Goal: Task Accomplishment & Management: Manage account settings

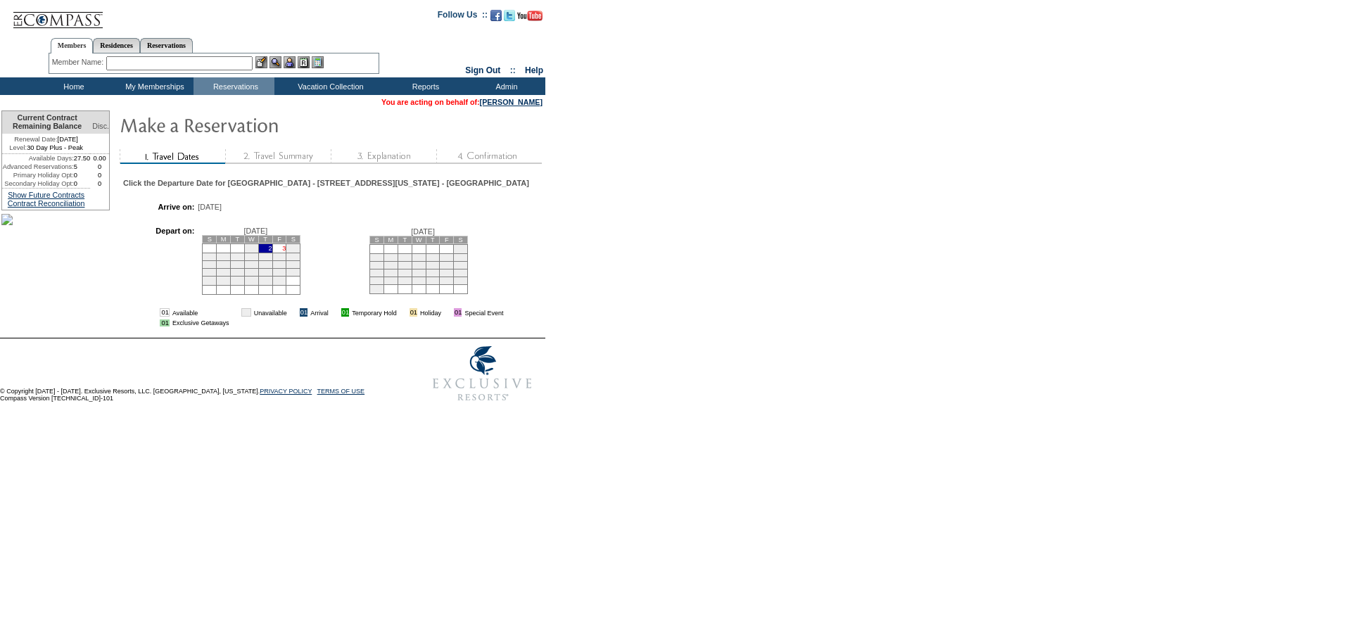
click at [286, 252] on link "3" at bounding box center [284, 248] width 4 height 7
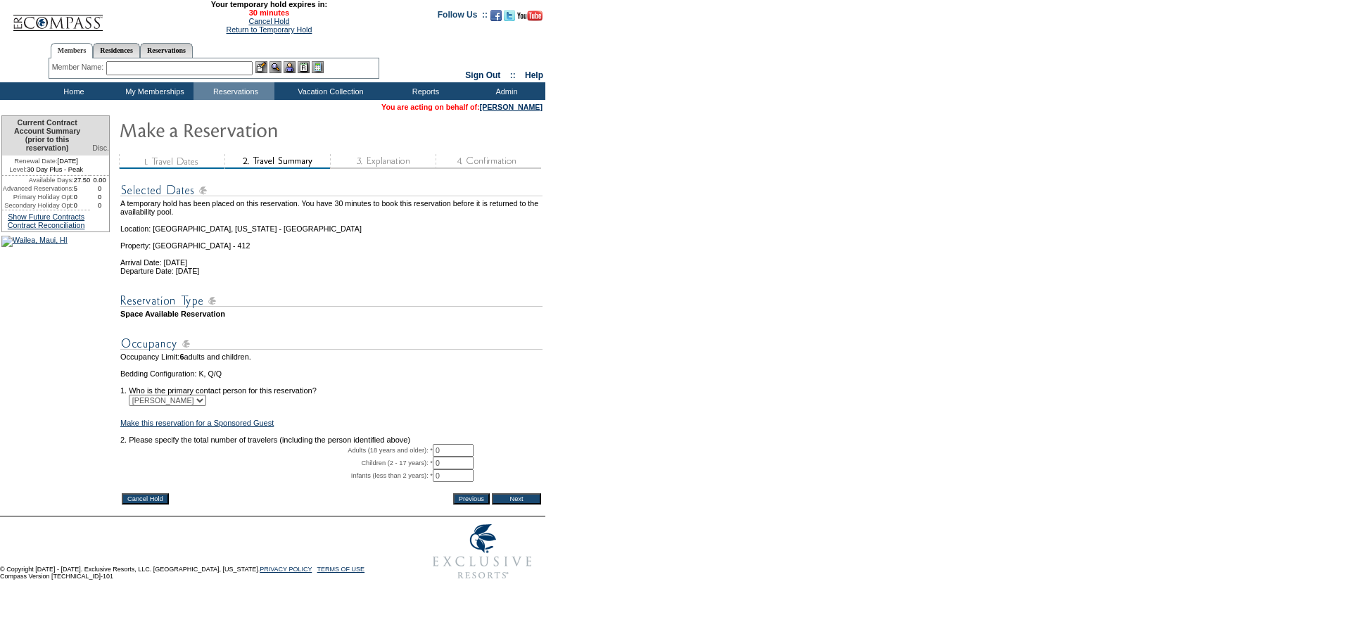
click at [461, 457] on input "0" at bounding box center [453, 450] width 41 height 13
type input "1"
click at [527, 505] on input "Next" at bounding box center [516, 498] width 49 height 11
